Goal: Go to known website: Access a specific website the user already knows

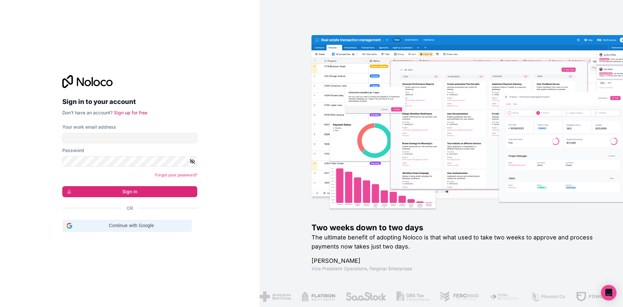
click at [126, 223] on span "Continue with Google" at bounding box center [131, 225] width 113 height 7
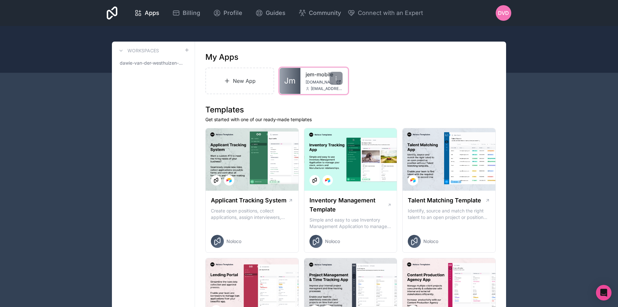
click at [294, 70] on link "Jm" at bounding box center [290, 81] width 21 height 26
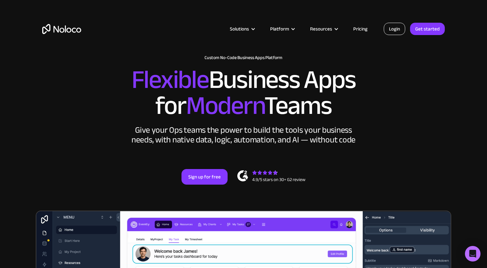
click at [393, 26] on link "Login" at bounding box center [393, 29] width 21 height 12
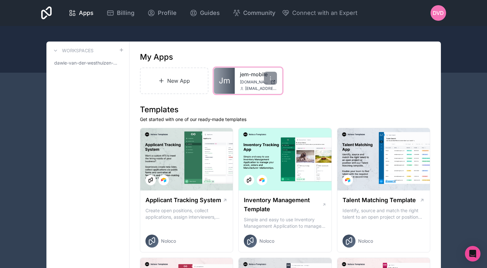
click at [243, 81] on span "jem-mobile.noloco.co" at bounding box center [254, 81] width 28 height 5
